Goal: Learn about a topic

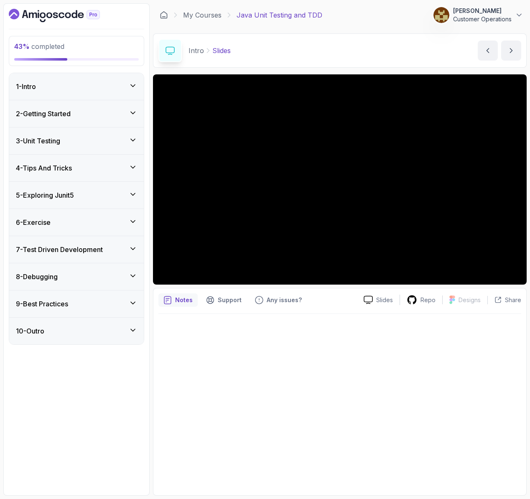
click at [90, 275] on div "8 - Debugging" at bounding box center [76, 277] width 121 height 10
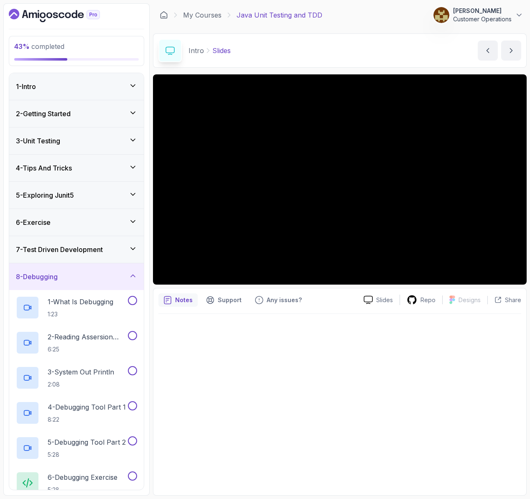
click at [94, 251] on h3 "7 - Test Driven Development" at bounding box center [59, 249] width 87 height 10
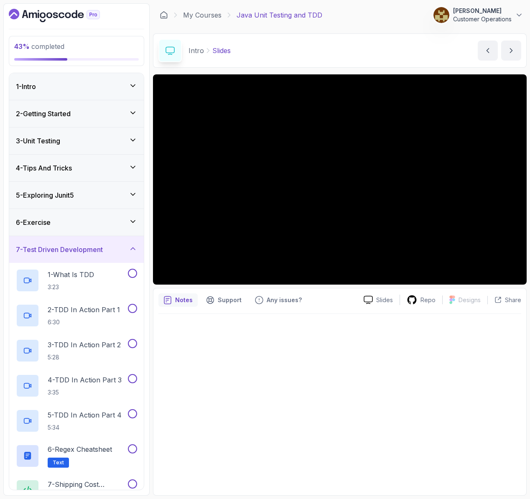
click at [84, 217] on div "6 - Exercise" at bounding box center [76, 222] width 121 height 10
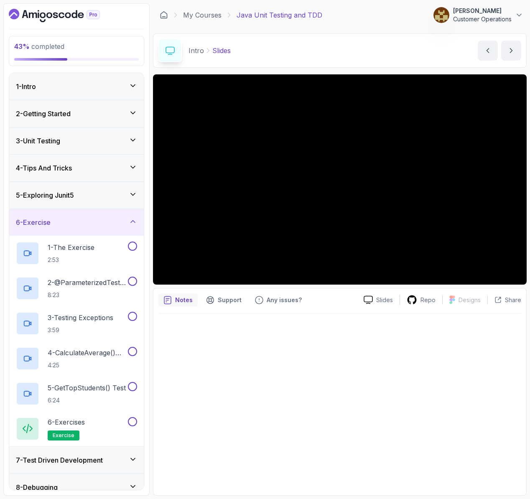
click at [74, 198] on h3 "5 - Exploring Junit5" at bounding box center [45, 195] width 58 height 10
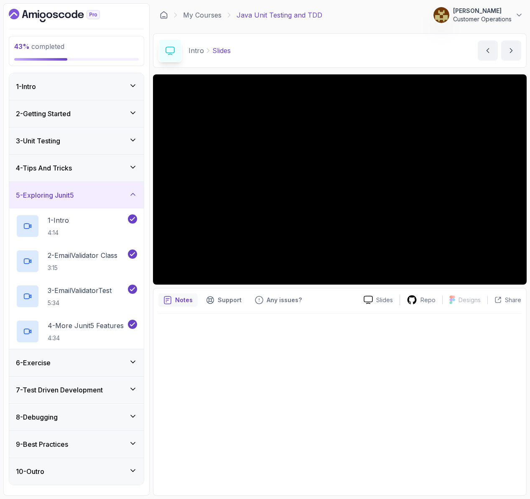
click at [130, 361] on icon at bounding box center [133, 362] width 8 height 8
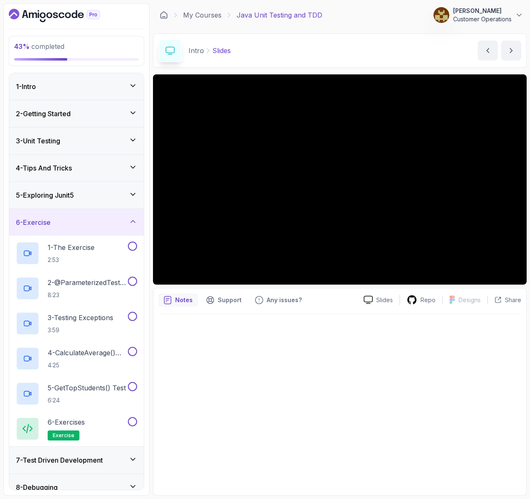
click at [137, 461] on icon at bounding box center [133, 459] width 8 height 8
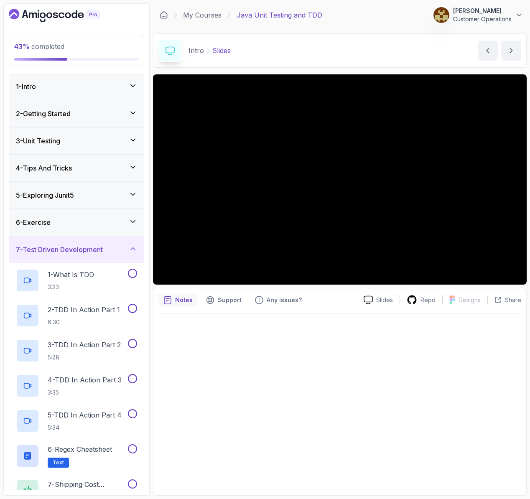
click at [131, 250] on icon at bounding box center [133, 248] width 8 height 8
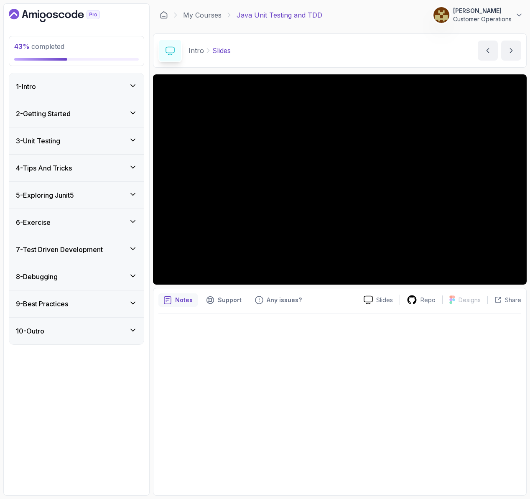
click at [120, 282] on div "8 - Debugging" at bounding box center [76, 276] width 135 height 27
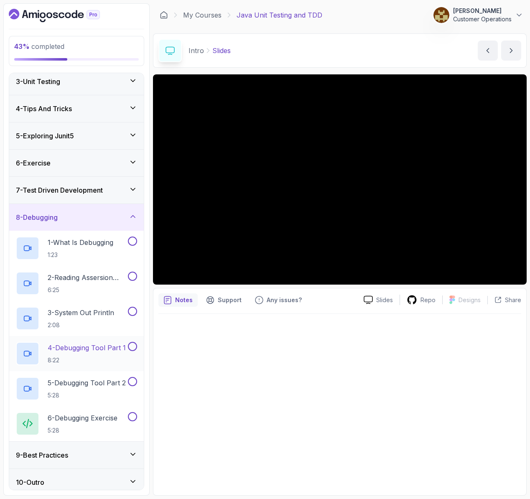
scroll to position [65, 0]
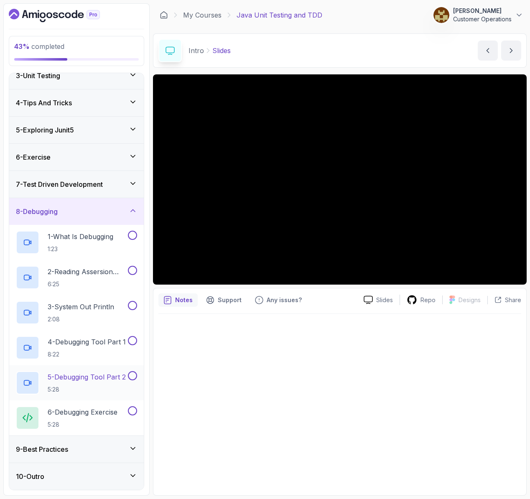
click at [116, 451] on div "9 - Best Practices" at bounding box center [76, 449] width 121 height 10
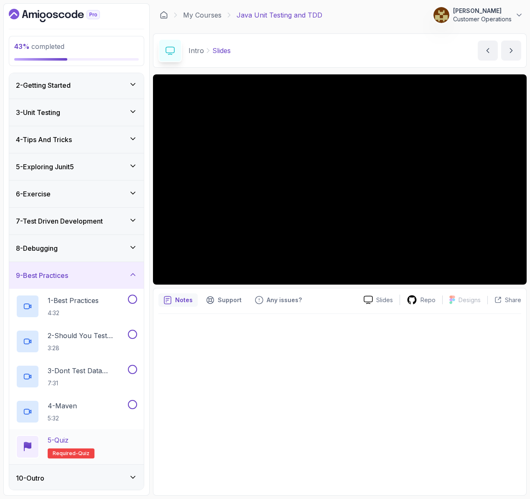
scroll to position [30, 0]
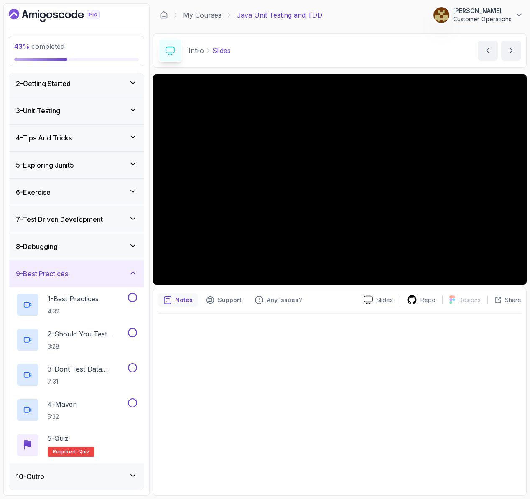
click at [130, 270] on icon at bounding box center [133, 273] width 8 height 8
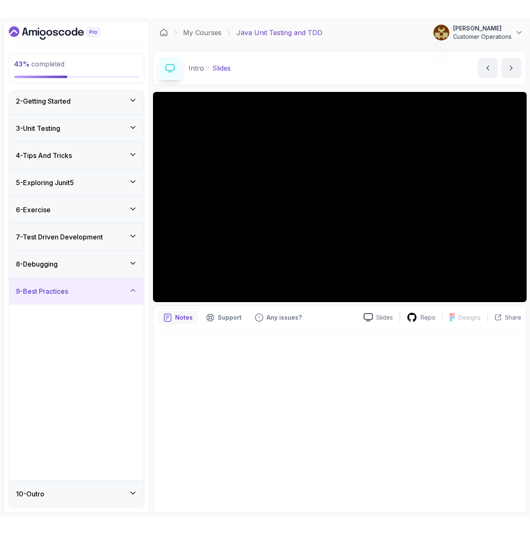
scroll to position [0, 0]
